Goal: Transaction & Acquisition: Purchase product/service

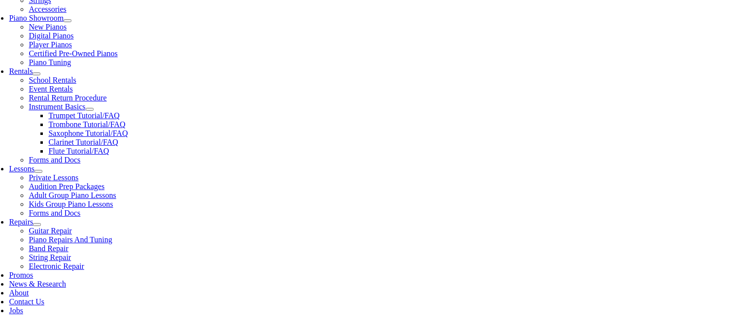
scroll to position [294, 0]
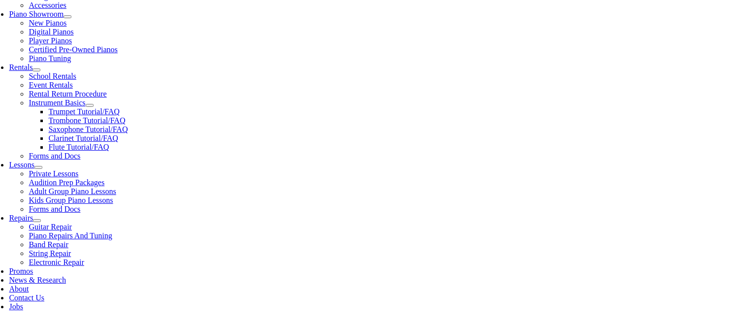
type input "gle"
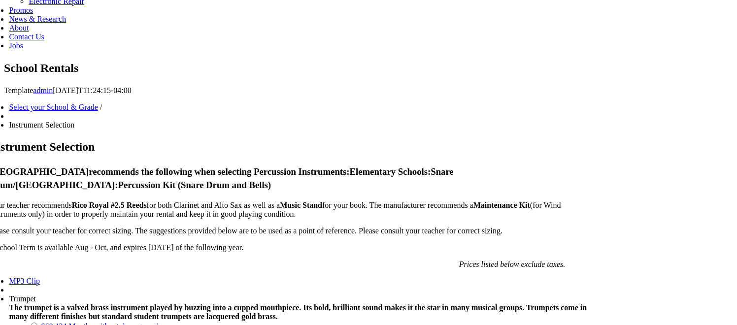
scroll to position [576, 0]
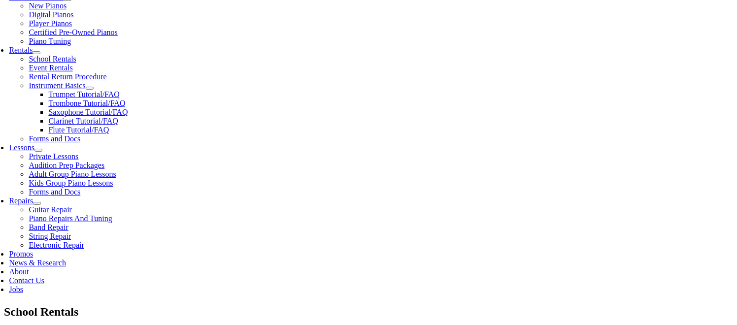
scroll to position [313, 0]
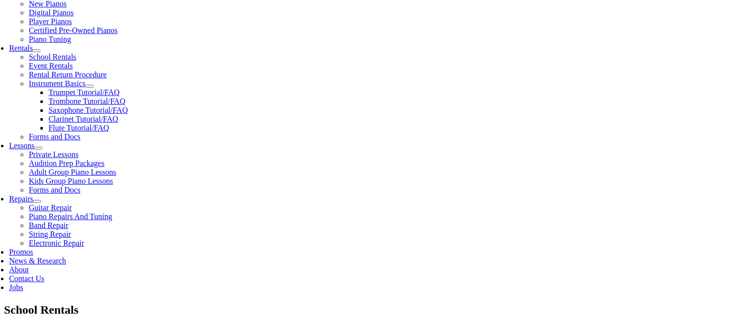
checkbox input"] "true"
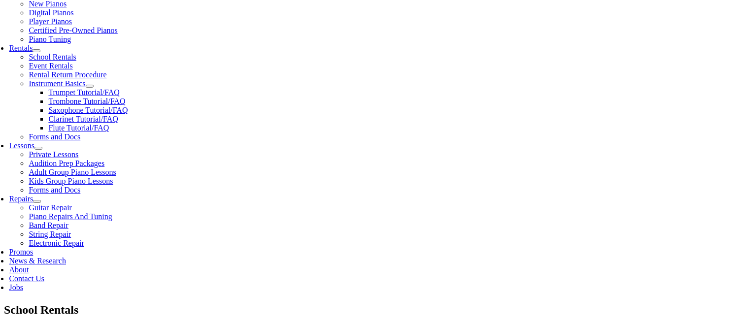
checkbox input"] "true"
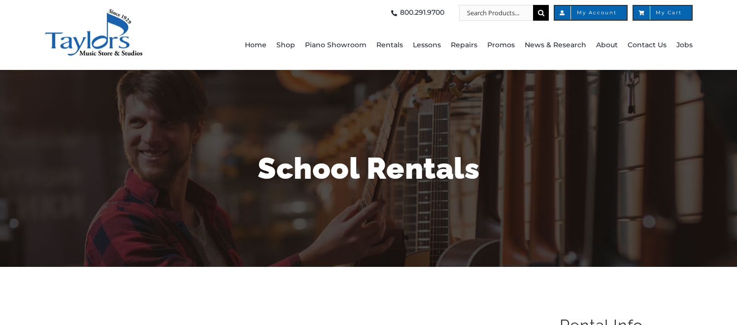
type input "1"
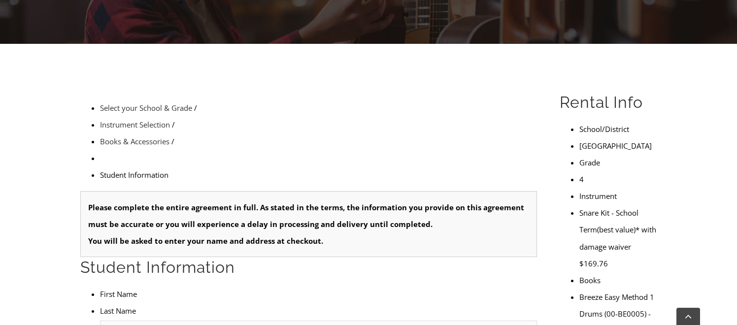
scroll to position [227, 0]
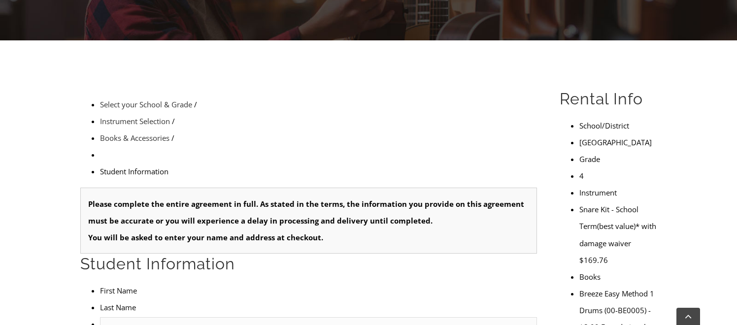
click at [149, 317] on input "text" at bounding box center [318, 325] width 437 height 16
type input "Benjamin"
type input "Luber-Solic"
click at [130, 317] on input "Benjamin" at bounding box center [318, 325] width 437 height 16
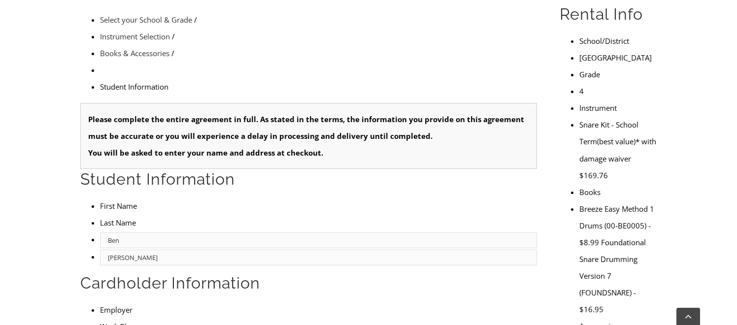
scroll to position [322, 0]
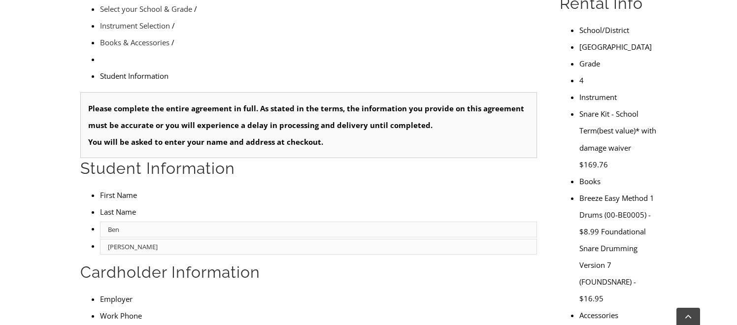
type input "Ben"
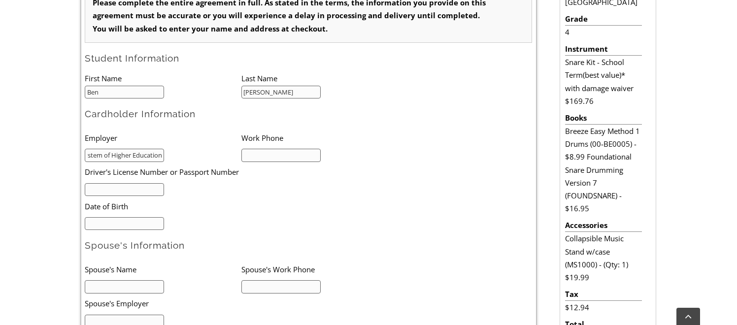
type input "PA State System of Higher Education"
click at [269, 159] on input "text" at bounding box center [280, 155] width 79 height 13
type input "610-436-2545"
click at [149, 187] on input "text" at bounding box center [124, 189] width 79 height 13
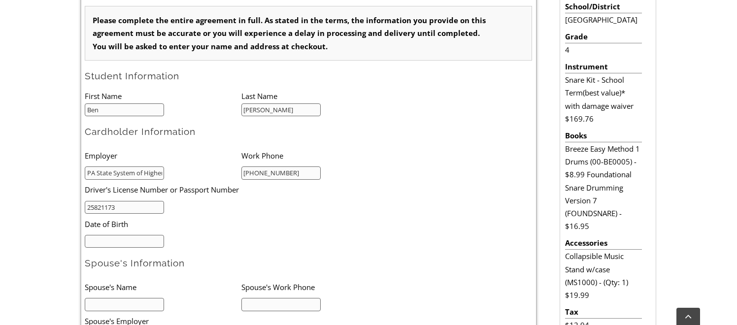
scroll to position [311, 0]
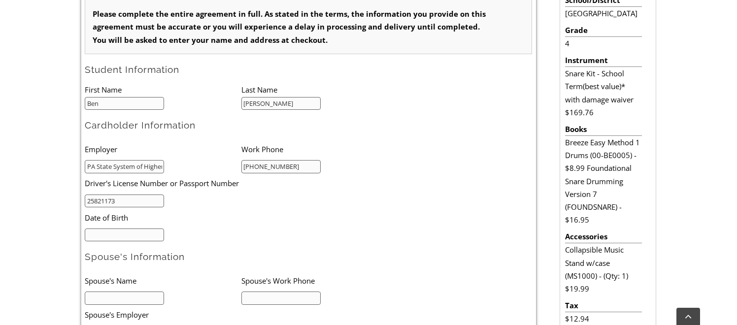
type input "25821173"
click at [129, 235] on input "mm/dd/yyyy" at bounding box center [124, 235] width 79 height 13
type input "10/02/1981"
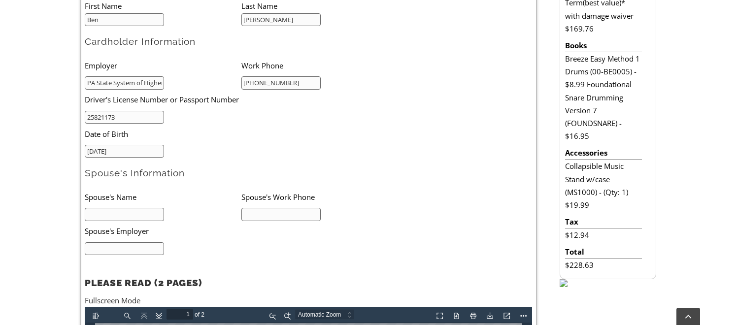
scroll to position [474, 0]
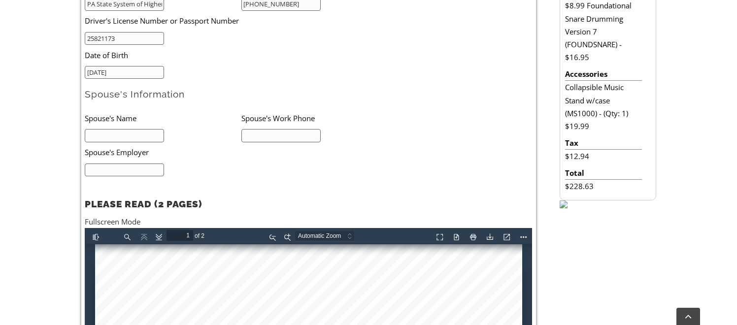
click at [124, 136] on input "text" at bounding box center [124, 135] width 79 height 13
type input "Mike Luber"
type input "2672735343"
click at [109, 165] on input "text" at bounding box center [124, 170] width 79 height 13
type input "Liberty Coca Cola"
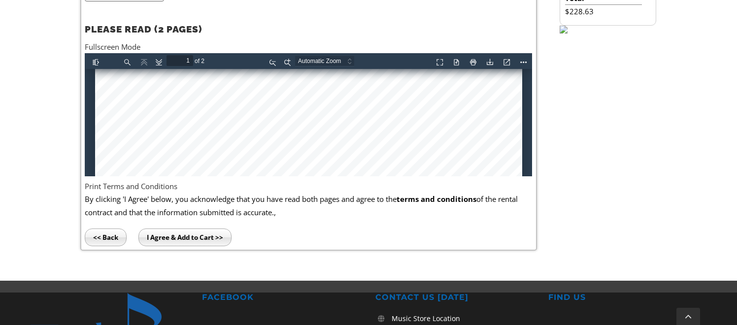
scroll to position [387, 0]
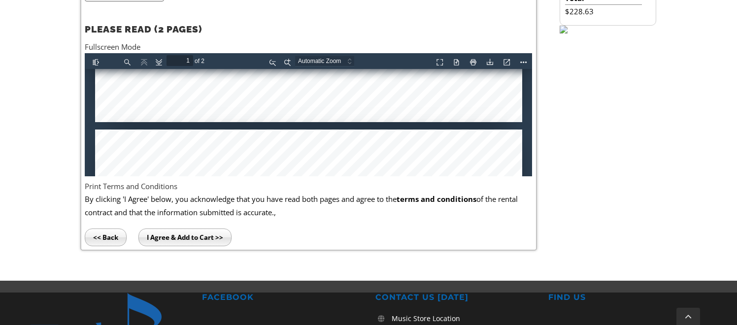
type input "2"
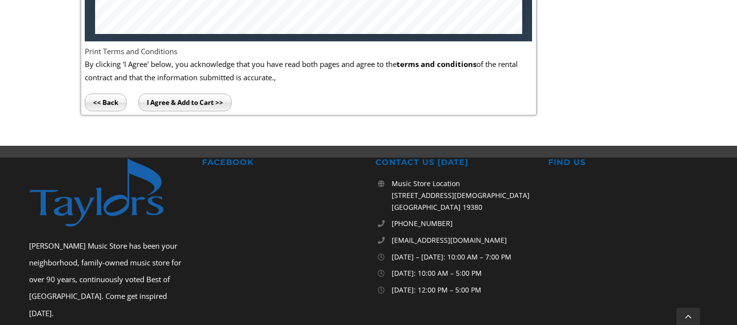
scroll to position [802, 0]
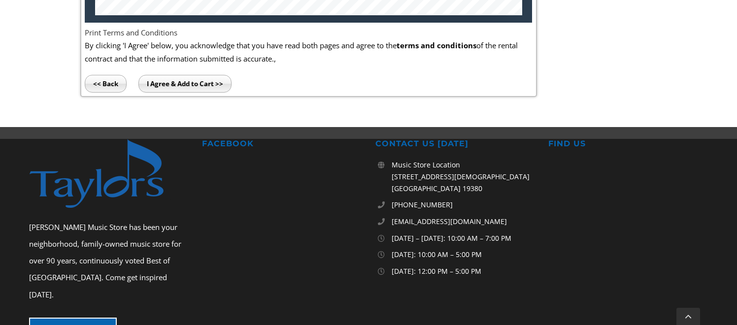
type input "Liberty Coca Cola"
click at [203, 85] on input "I Agree & Add to Cart >>" at bounding box center [184, 84] width 93 height 18
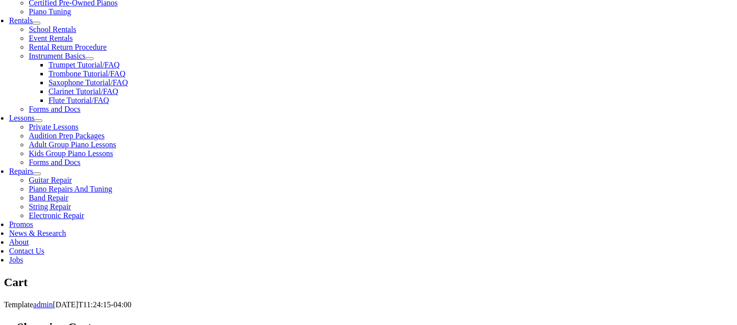
scroll to position [354, 0]
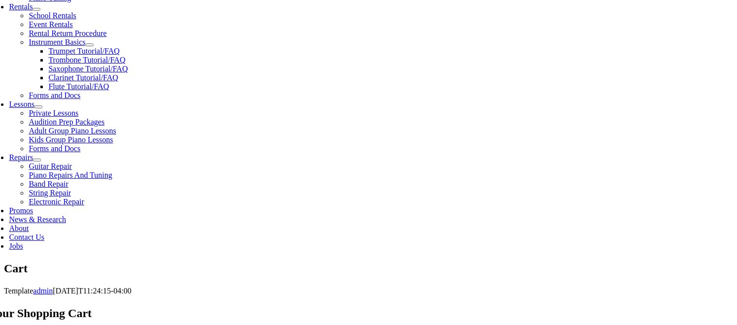
select select "PA"
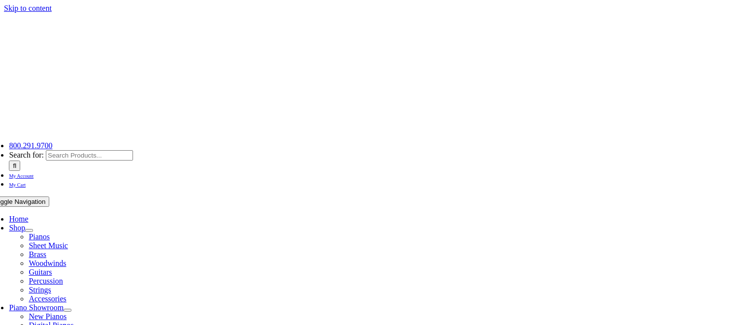
select select "PA"
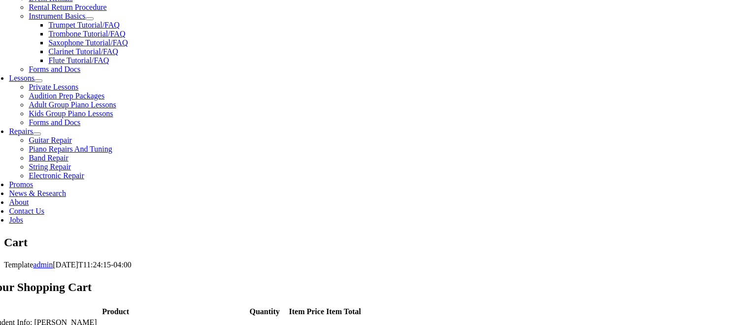
scroll to position [381, 0]
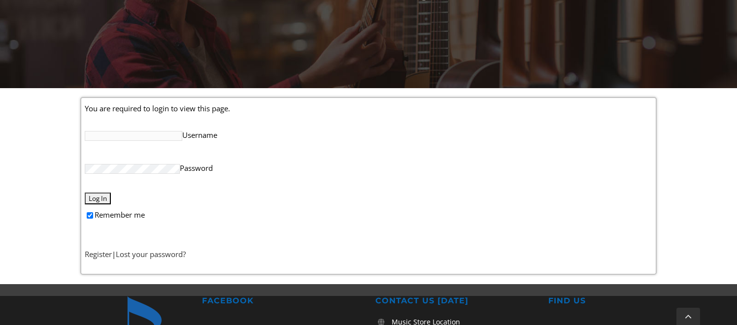
scroll to position [183, 0]
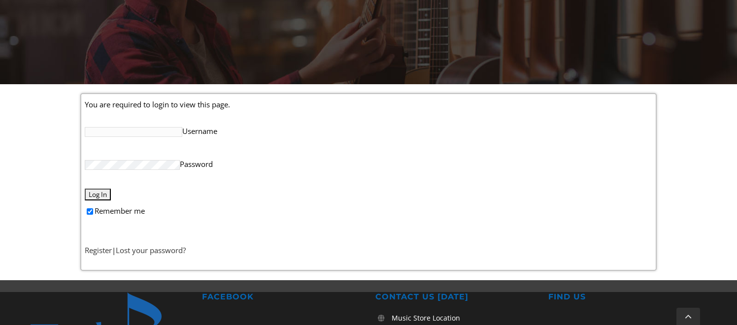
click at [90, 210] on input "Remember me" at bounding box center [90, 211] width 6 height 6
checkbox input "false"
click at [95, 251] on link "Register" at bounding box center [98, 250] width 27 height 10
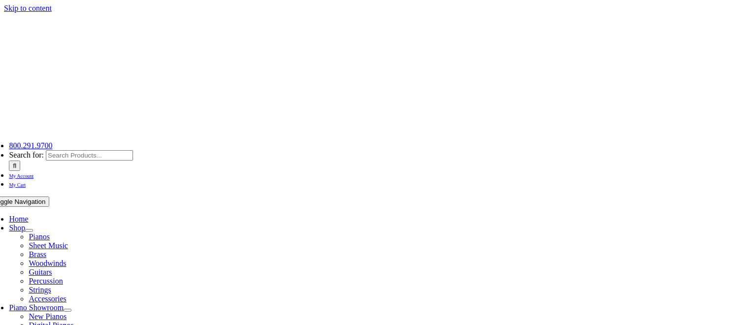
select select "PA"
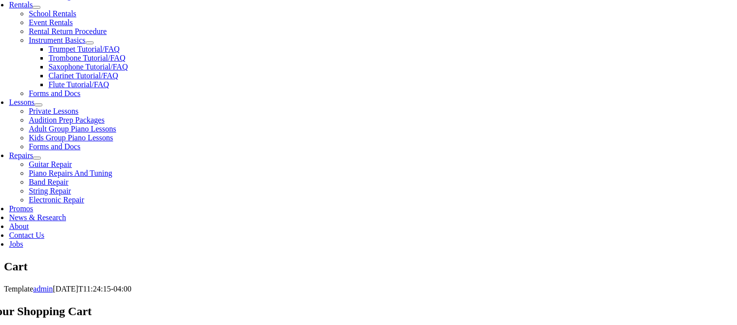
scroll to position [420, 0]
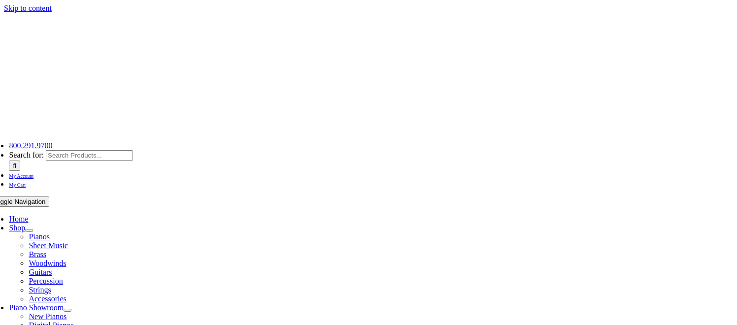
select select
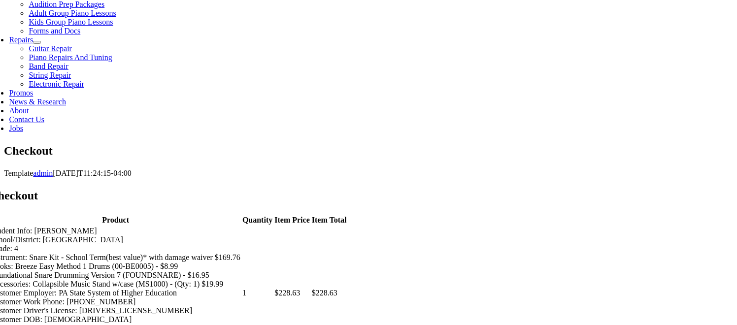
scroll to position [473, 0]
type input "Kathryn"
type input "Solic"
type input "6 Citation Lane"
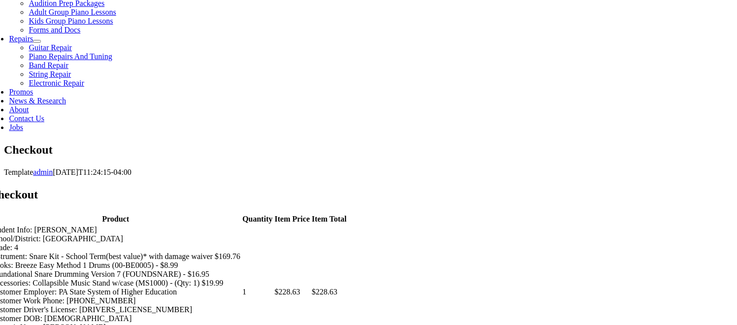
type input "Media"
select select "PA"
type input "19063"
select select "visa"
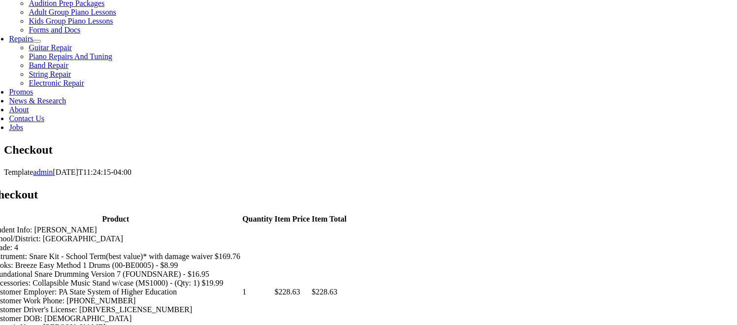
type input "4430480097143164"
drag, startPoint x: 504, startPoint y: 135, endPoint x: 413, endPoint y: 138, distance: 90.7
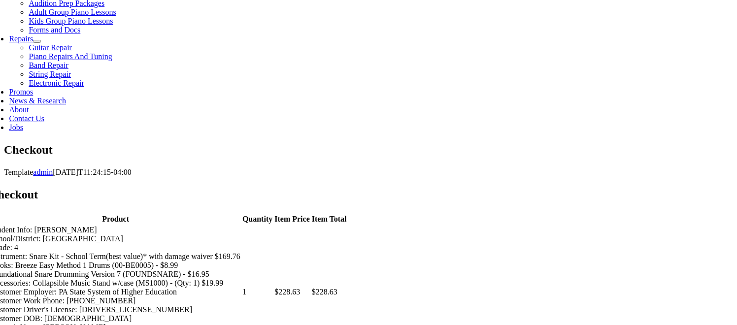
select select "mastercard"
type input "5189410158721699"
select select "01"
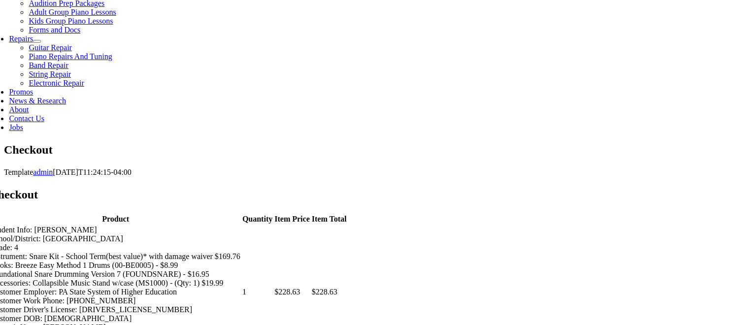
select select "2027"
type input "952"
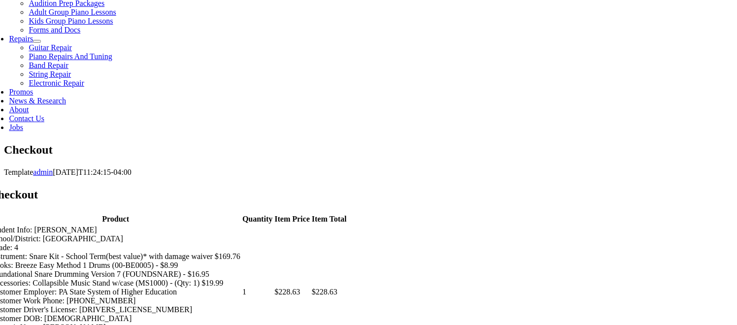
type input "5742763232"
type input "klsolic@gmail.com"
